Goal: Transaction & Acquisition: Purchase product/service

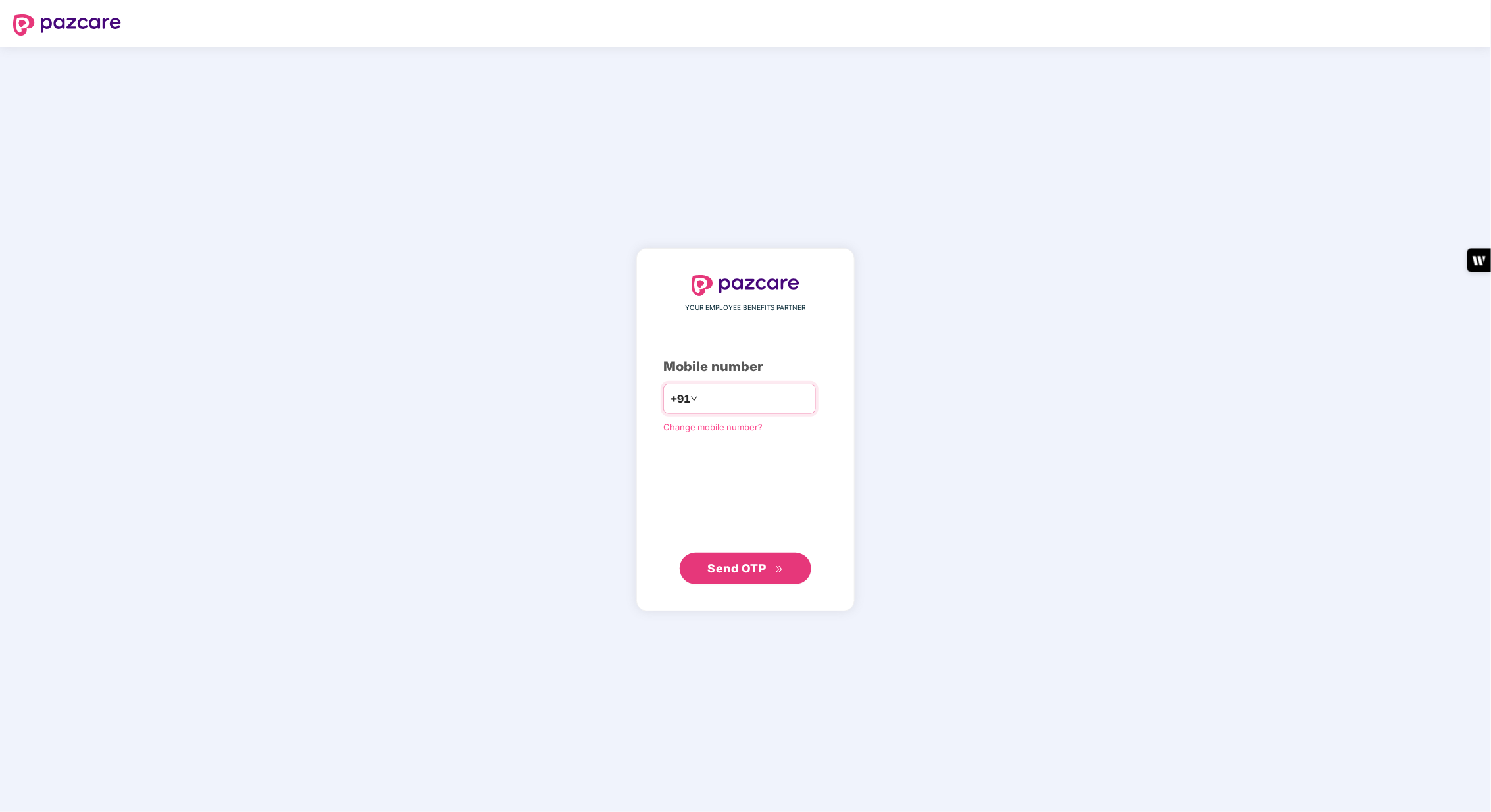
click at [758, 399] on input "number" at bounding box center [754, 398] width 108 height 21
type input "**********"
click at [744, 567] on span "Send OTP" at bounding box center [737, 568] width 58 height 14
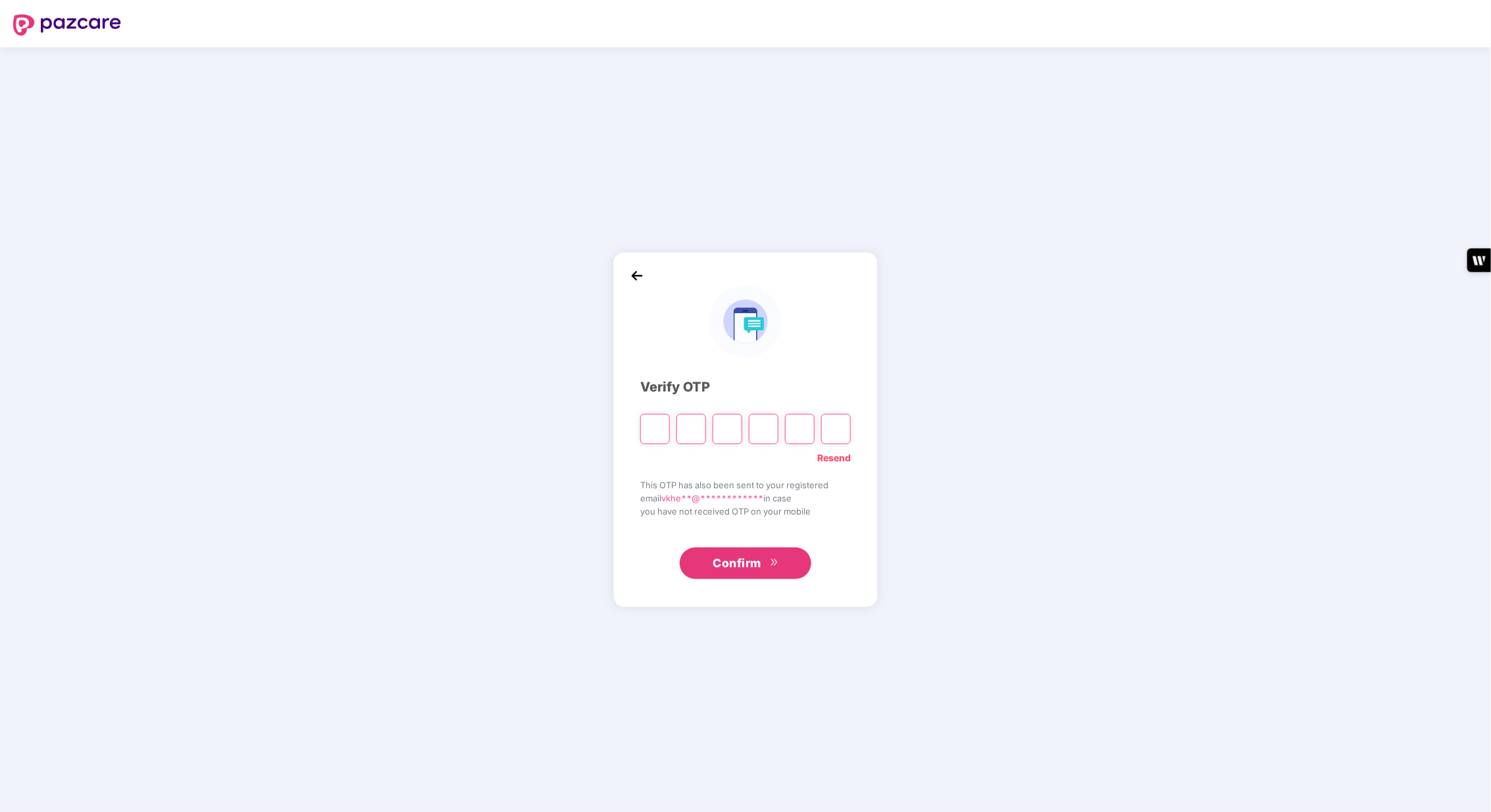
type input "*"
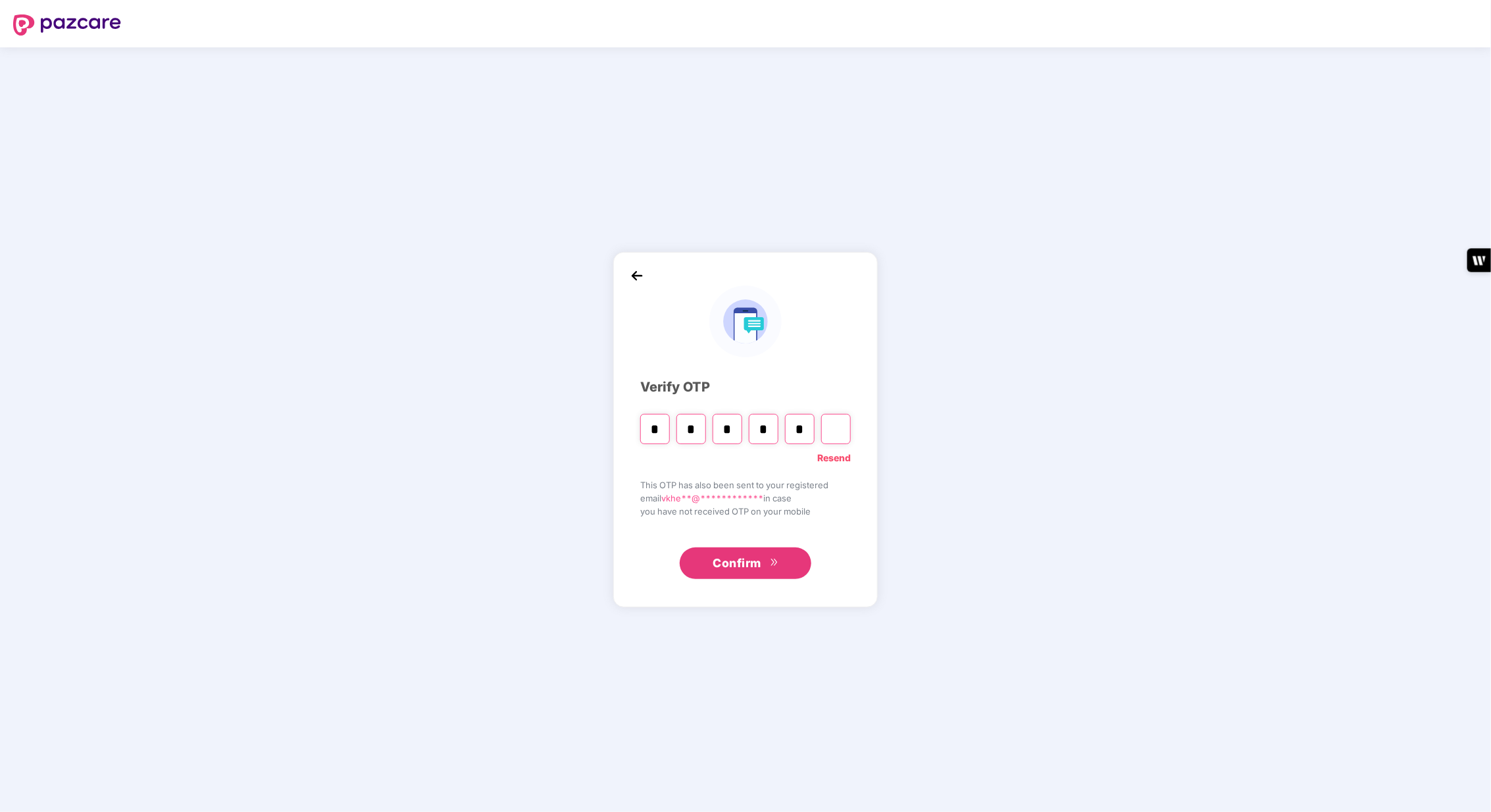
type input "*"
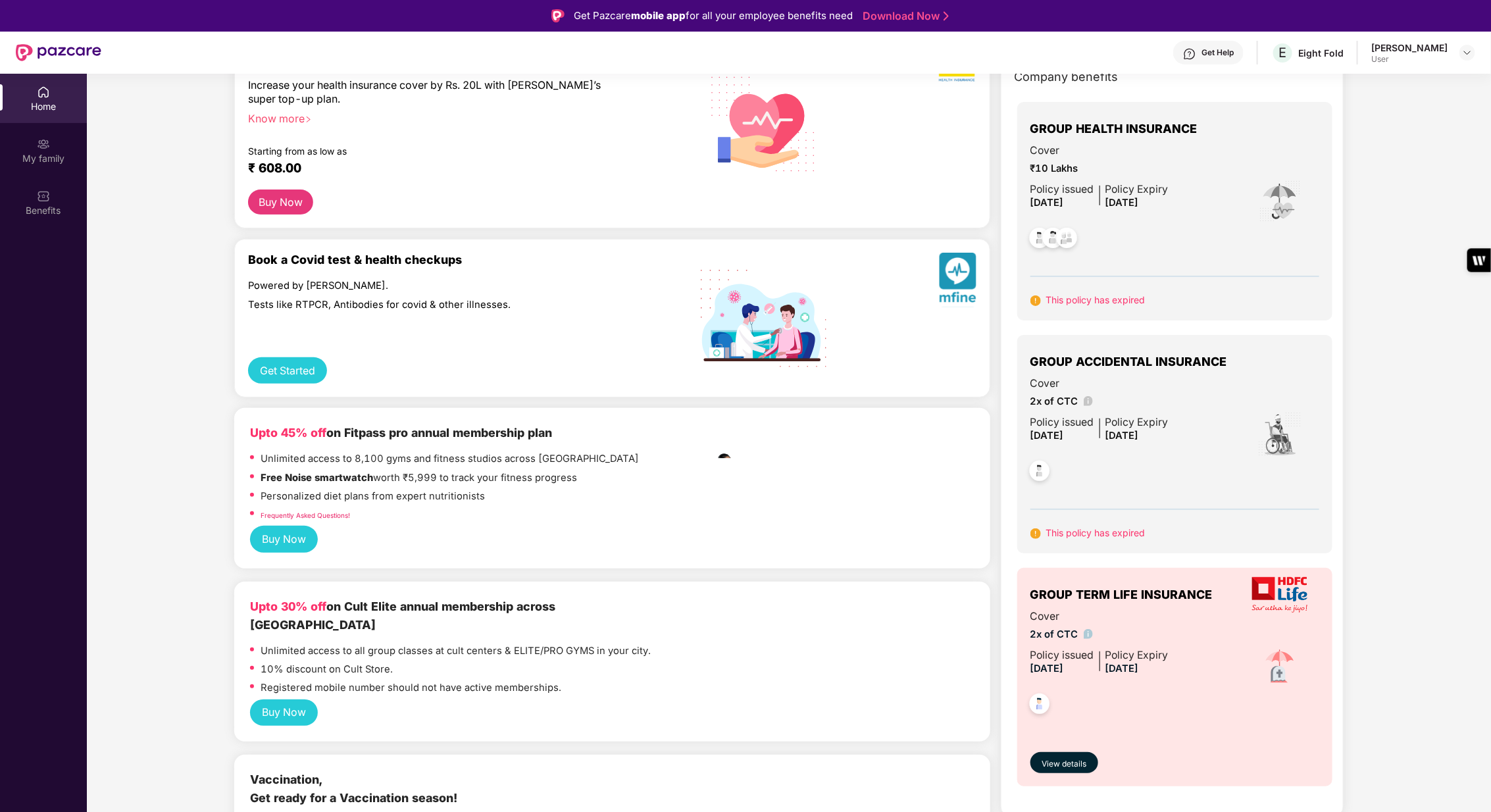
scroll to position [125, 0]
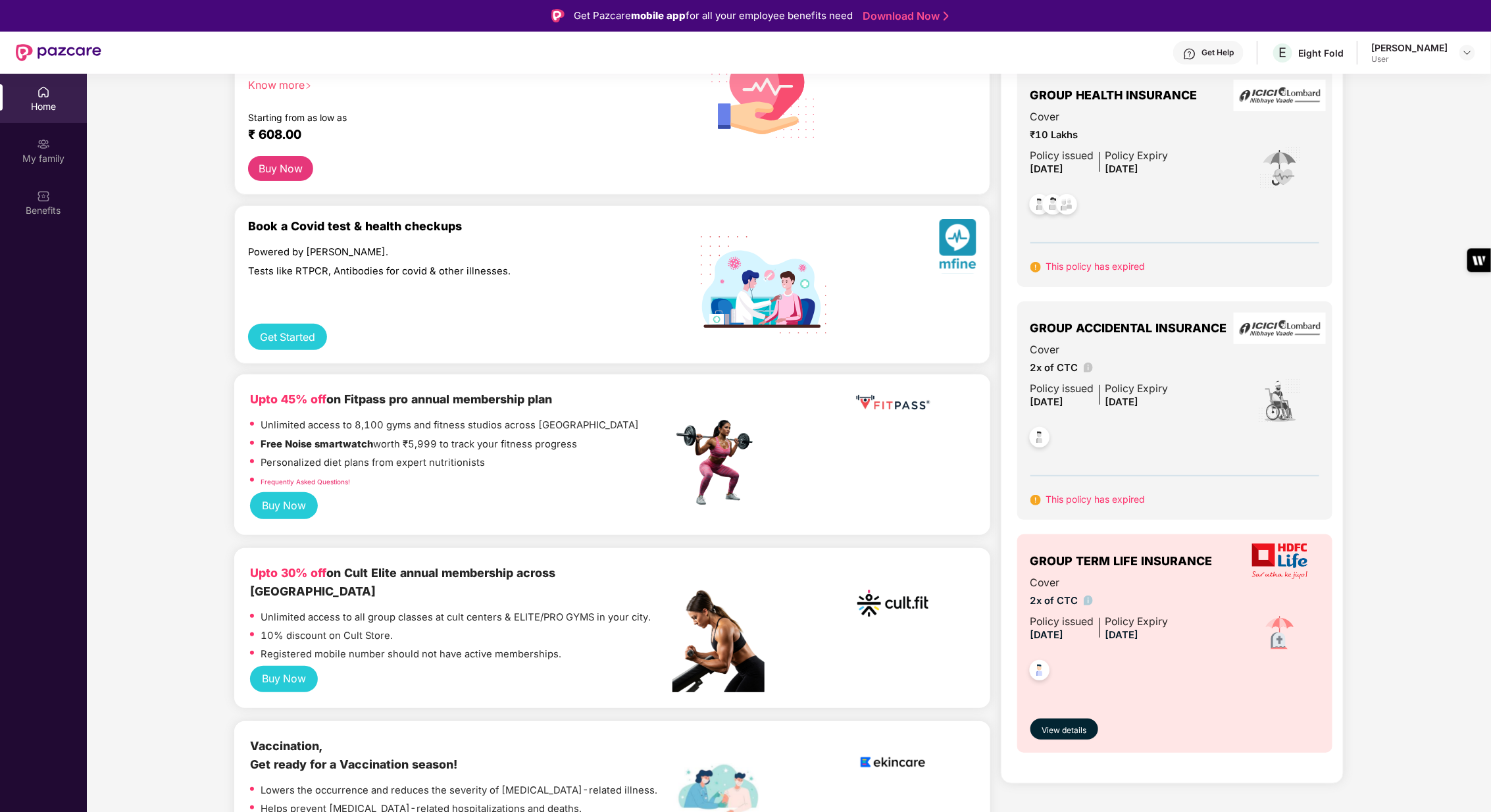
click at [293, 665] on button "Buy Now" at bounding box center [284, 679] width 68 height 27
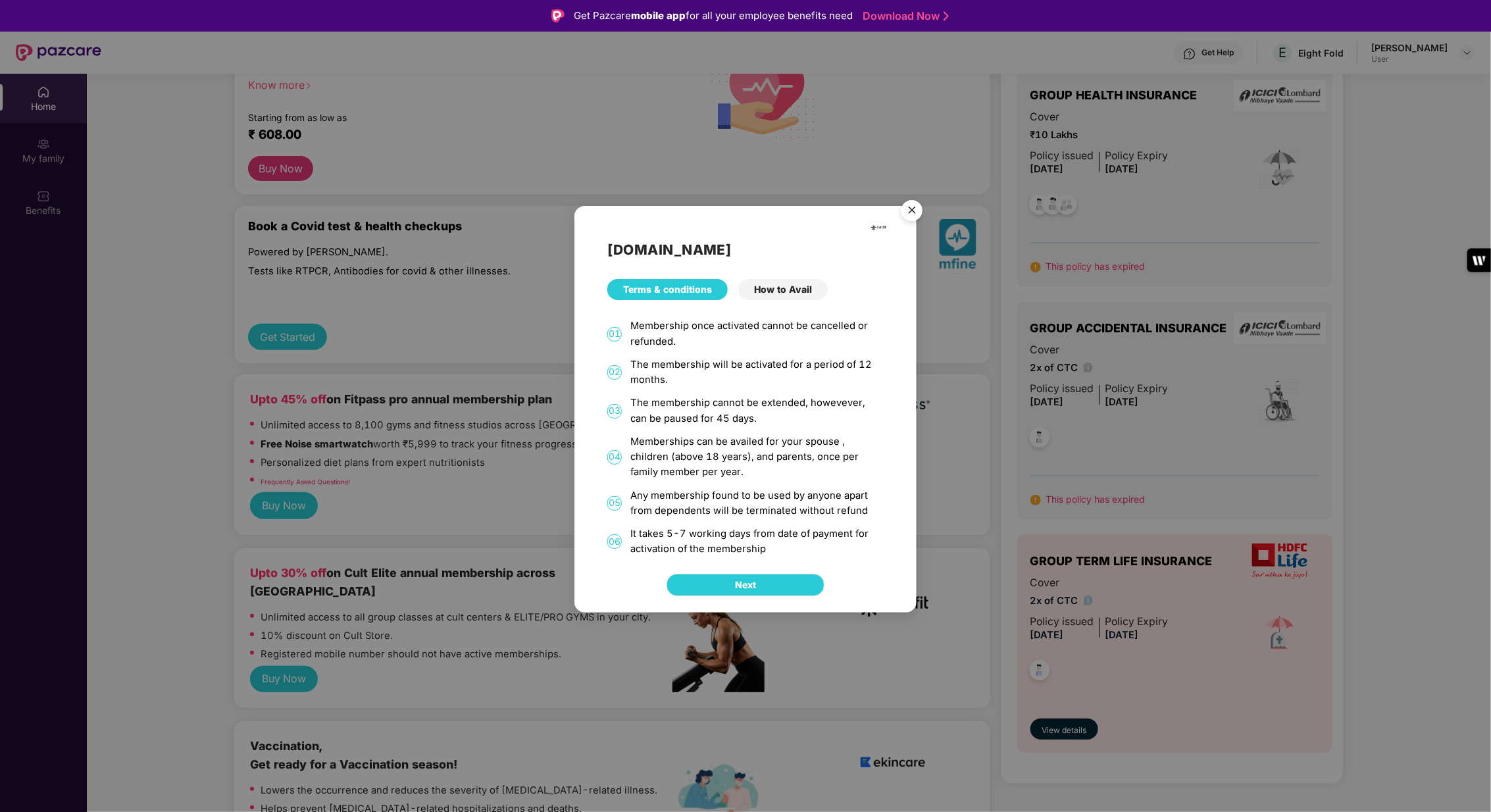
click at [800, 298] on div "How to Avail" at bounding box center [783, 289] width 90 height 21
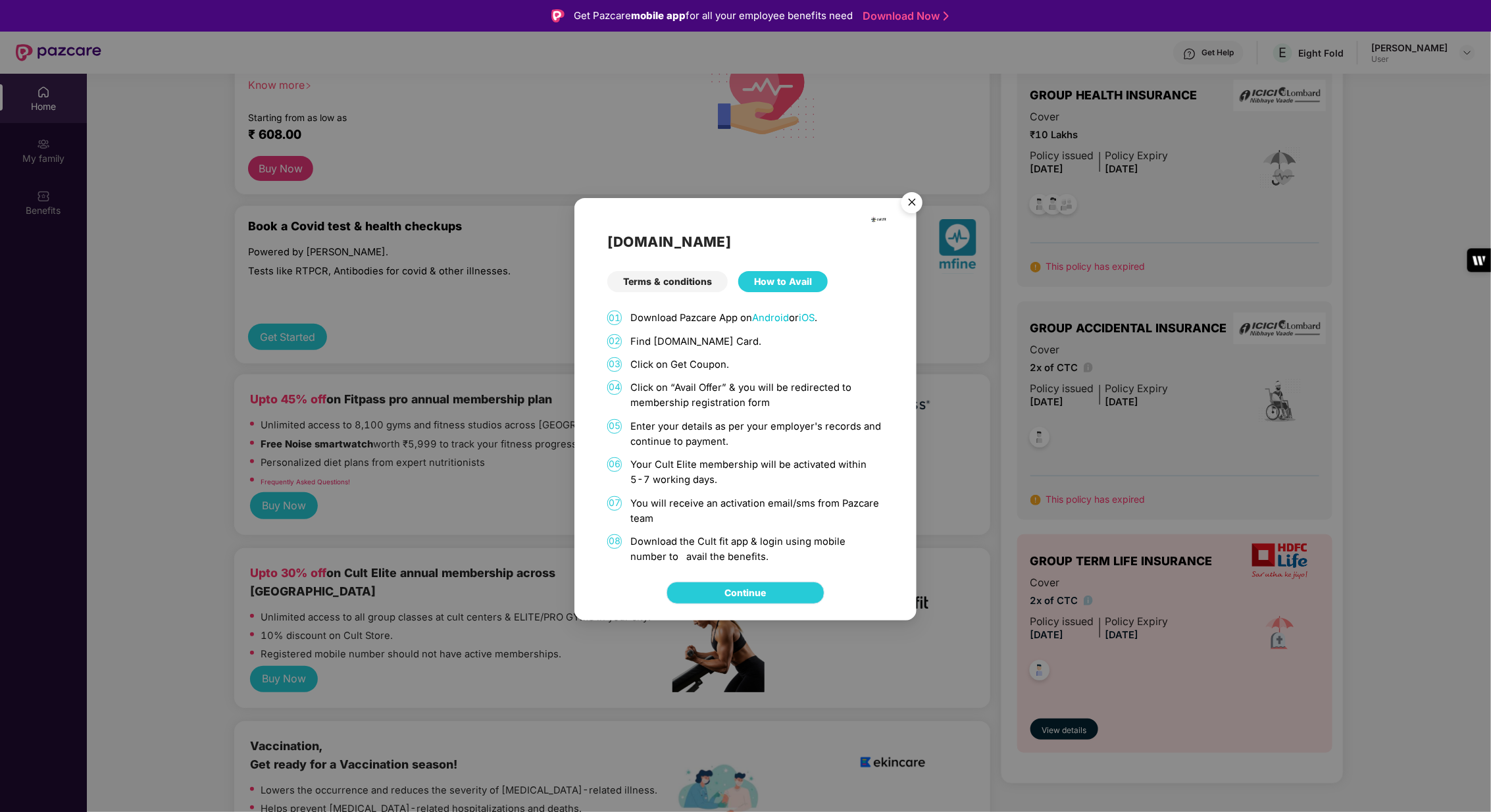
click at [766, 595] on link "Continue" at bounding box center [745, 592] width 41 height 15
click at [910, 200] on img "Close" at bounding box center [911, 204] width 37 height 37
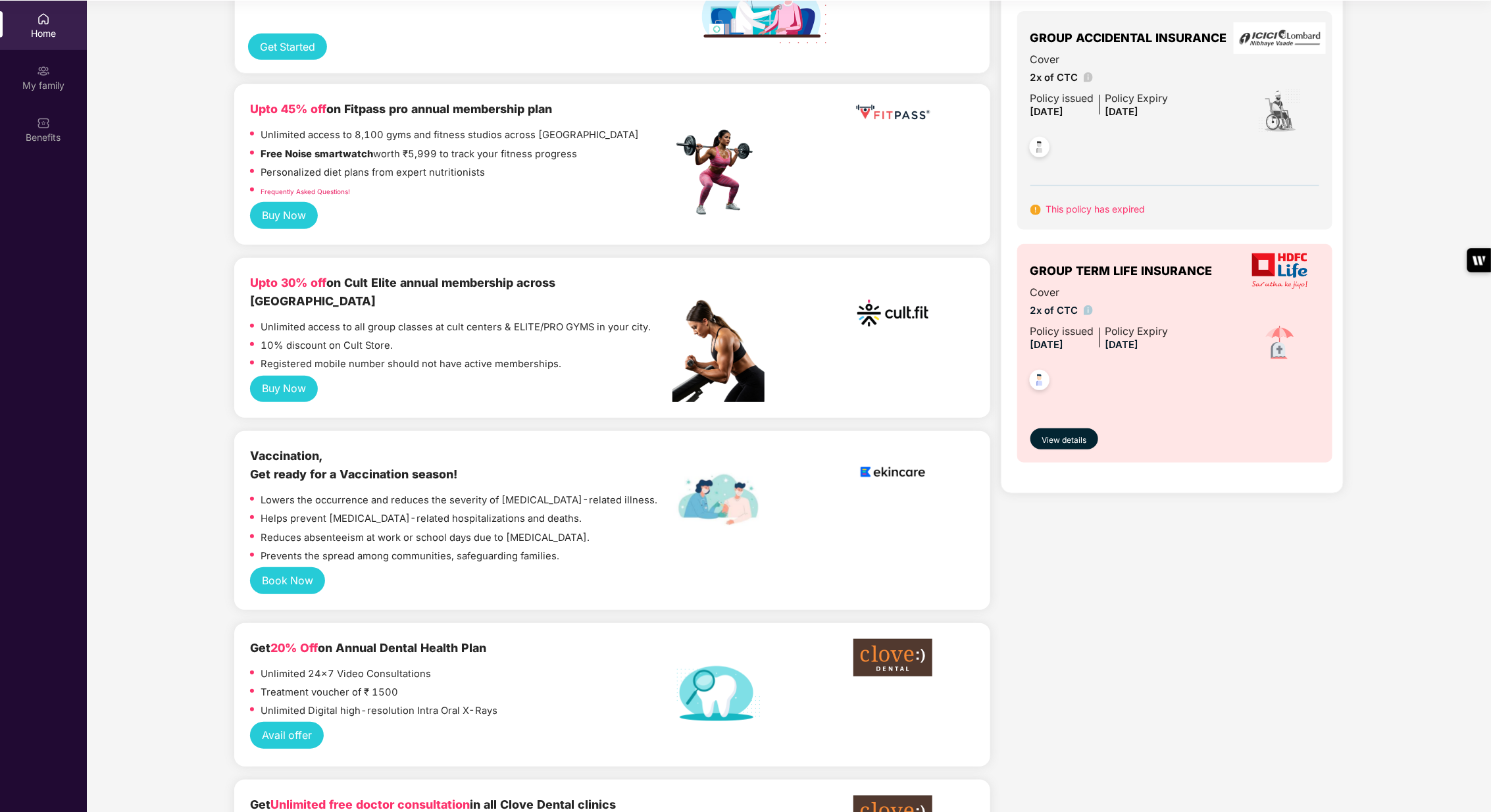
scroll to position [0, 0]
